Goal: Transaction & Acquisition: Purchase product/service

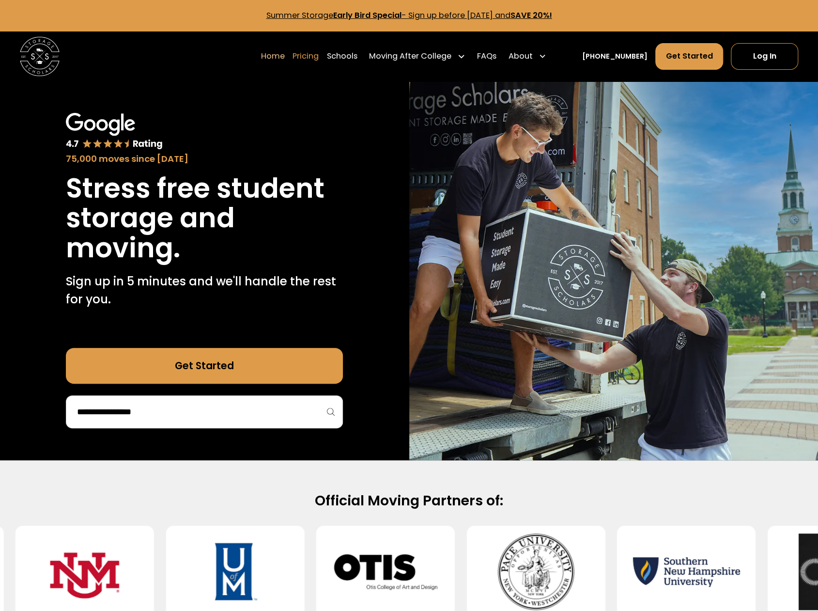
click at [319, 57] on link "Pricing" at bounding box center [306, 57] width 26 height 28
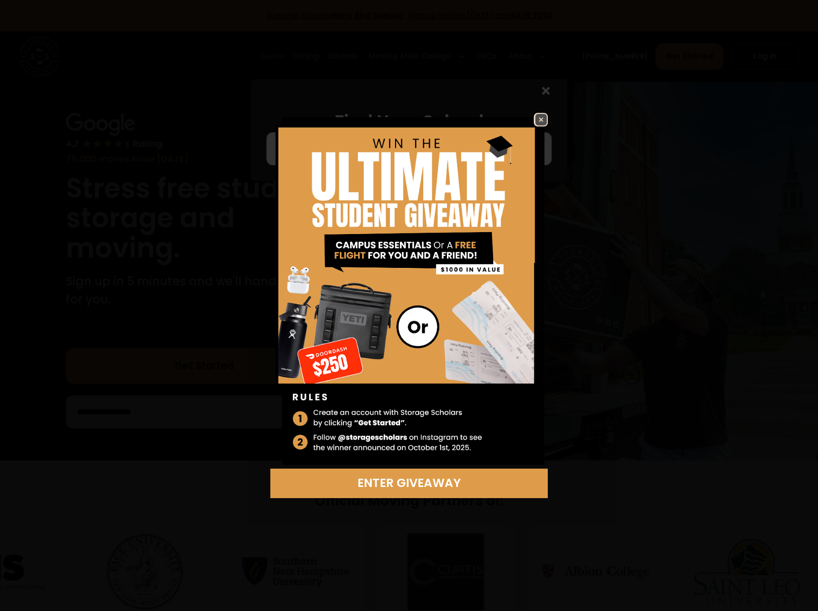
click at [541, 122] on img at bounding box center [541, 120] width 12 height 12
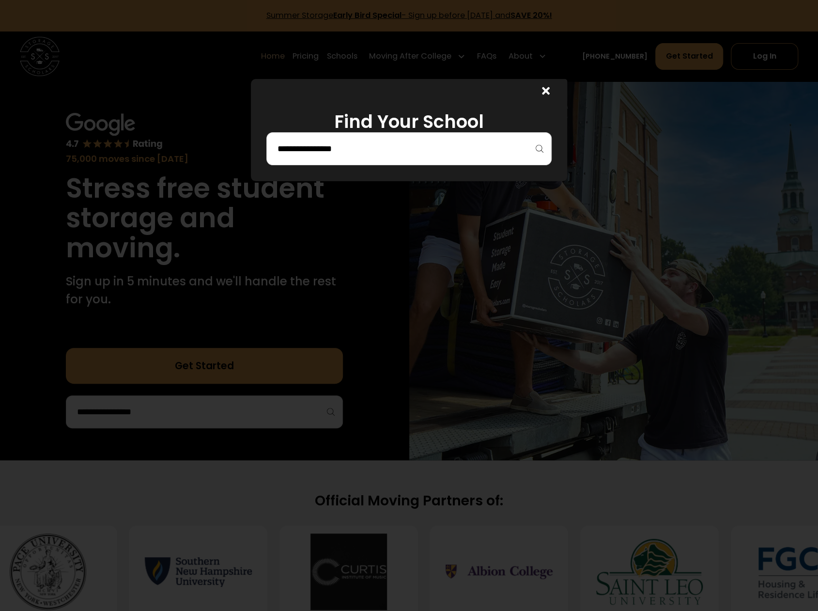
click at [471, 137] on div at bounding box center [408, 148] width 285 height 33
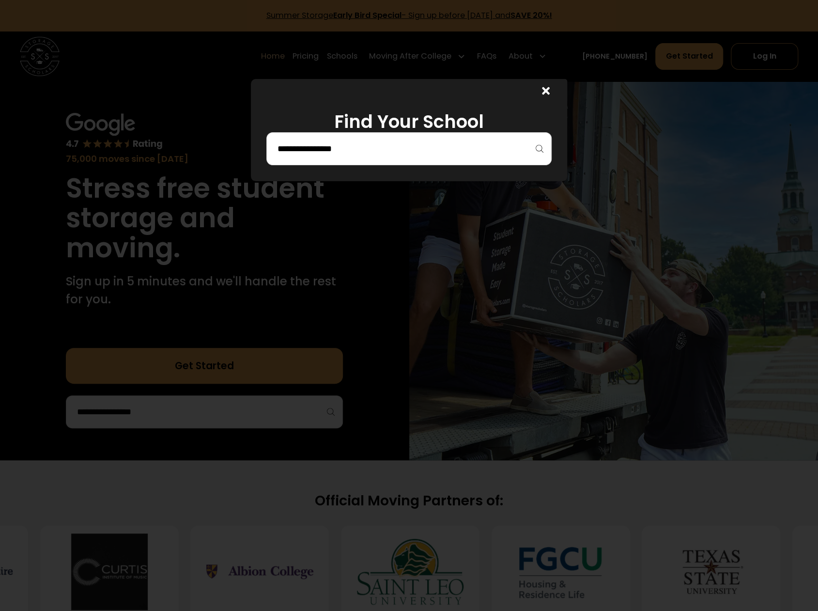
click at [453, 151] on input "search" at bounding box center [409, 149] width 265 height 16
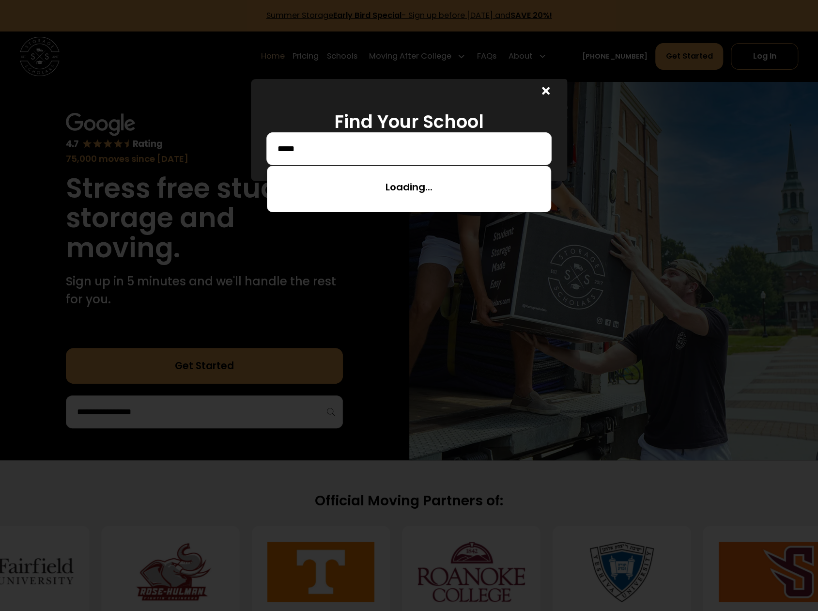
type input "*****"
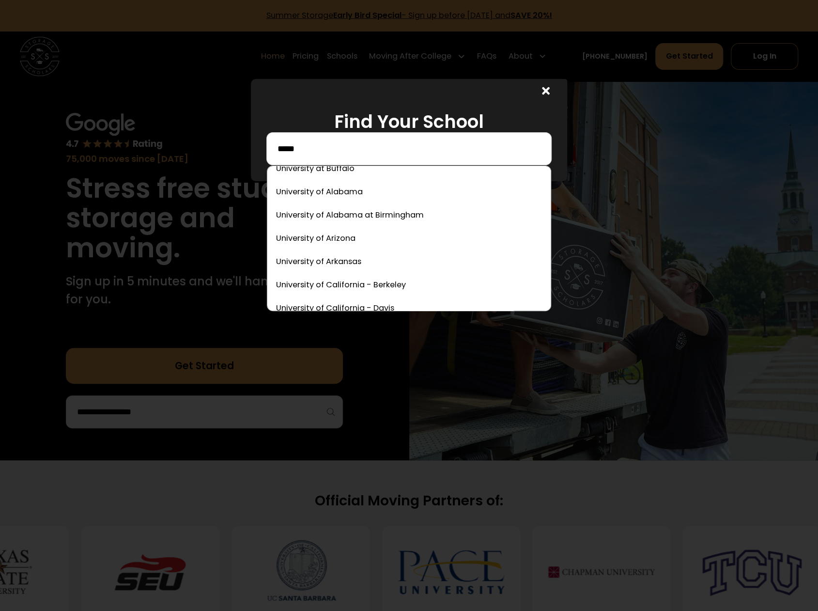
scroll to position [4263, 0]
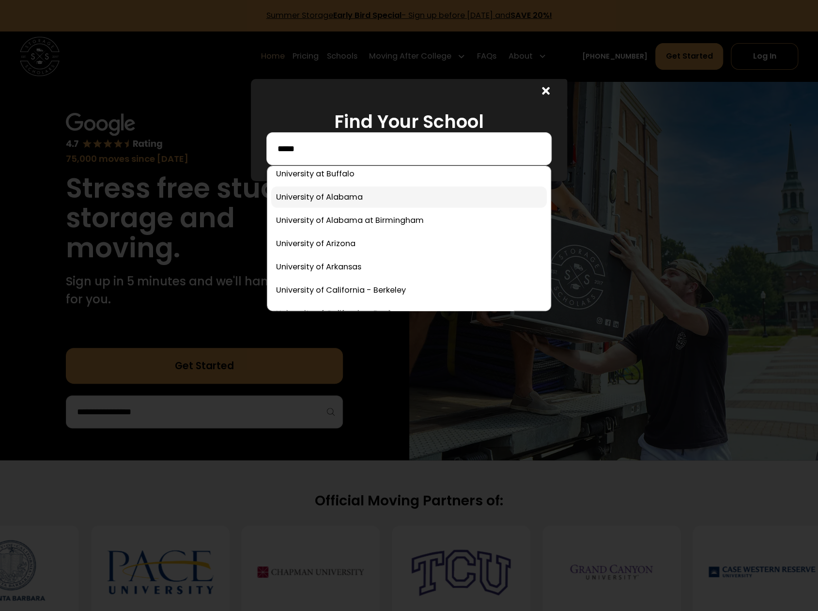
click at [386, 201] on link at bounding box center [408, 197] width 275 height 21
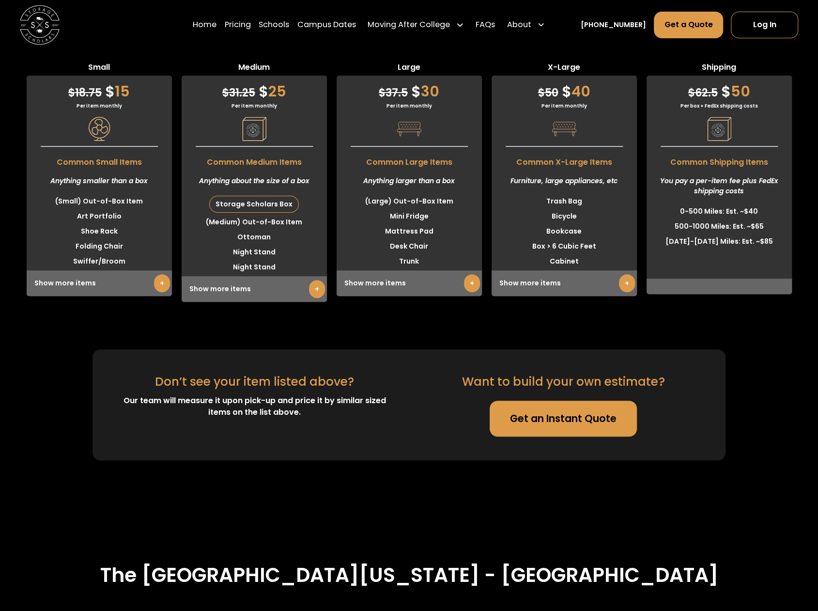
click at [156, 274] on link "+" at bounding box center [162, 283] width 16 height 18
